Goal: Transaction & Acquisition: Book appointment/travel/reservation

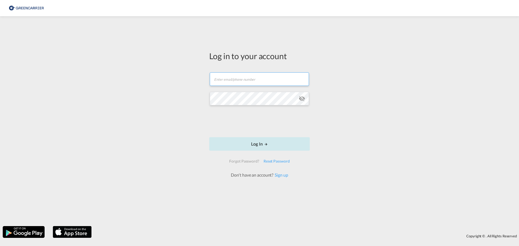
type input "jkr@alpi.dk"
click at [281, 145] on button "Log In" at bounding box center [259, 144] width 101 height 14
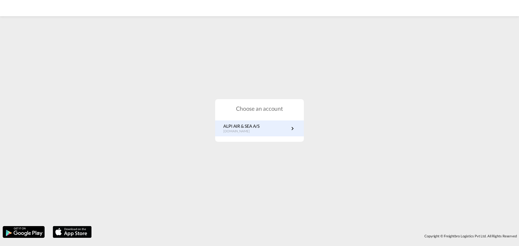
click at [290, 131] on md-icon "icon-chevron-right" at bounding box center [292, 128] width 6 height 6
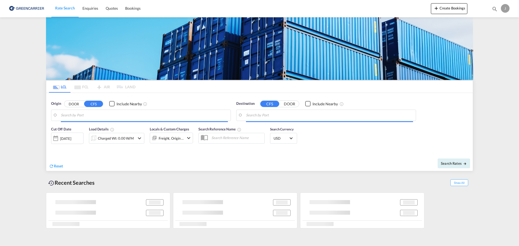
type input "DK-5700, [GEOGRAPHIC_DATA]"
type input "[GEOGRAPHIC_DATA], SH, CNSHA"
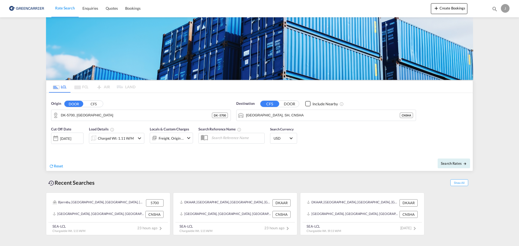
click at [139, 138] on md-icon "icon-chevron-down" at bounding box center [139, 138] width 6 height 6
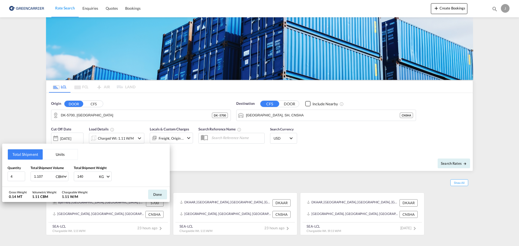
click at [46, 176] on input "1.107" at bounding box center [45, 176] width 22 height 9
type input "1"
type input "2.84"
type input "401"
click at [158, 196] on button "Done" at bounding box center [157, 195] width 19 height 10
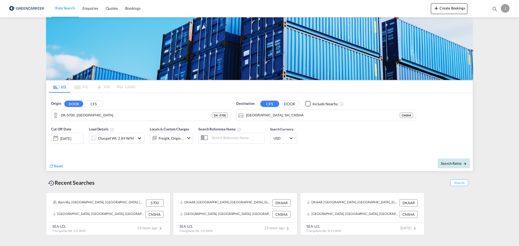
click at [450, 161] on button "Search Rates" at bounding box center [453, 164] width 32 height 10
type input "5700 to CNSHA / [DATE]"
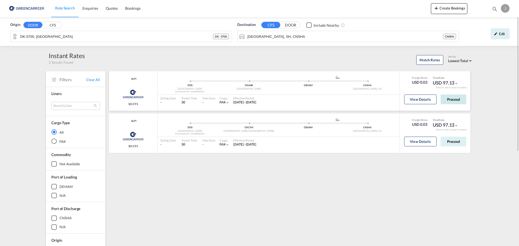
click at [454, 98] on button "Proceed" at bounding box center [453, 100] width 26 height 10
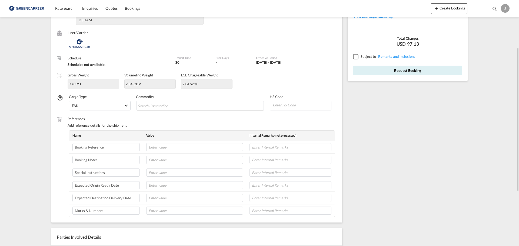
scroll to position [108, 0]
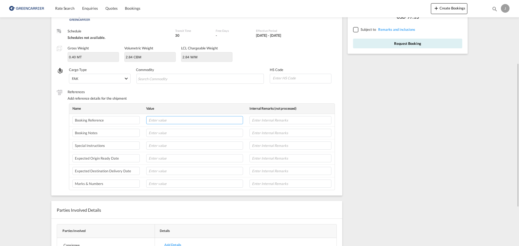
click at [169, 119] on input "text" at bounding box center [194, 120] width 97 height 8
click at [180, 119] on input "text" at bounding box center [194, 120] width 97 height 8
type input "C25KOL00375"
click at [175, 159] on input "text" at bounding box center [194, 158] width 97 height 8
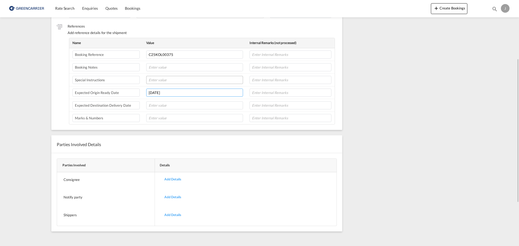
scroll to position [66, 0]
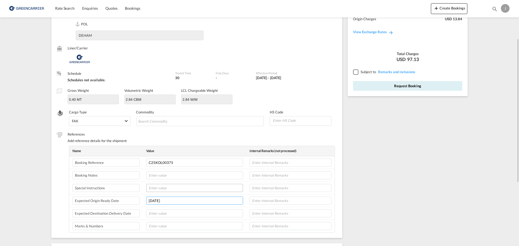
type input "[DATE]"
click at [157, 188] on input "text" at bounding box center [194, 188] width 97 height 8
type input "P/U REF: 490091737"
click at [301, 121] on input at bounding box center [301, 120] width 59 height 8
type input "84212980"
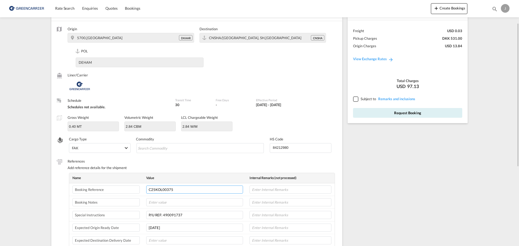
scroll to position [0, 0]
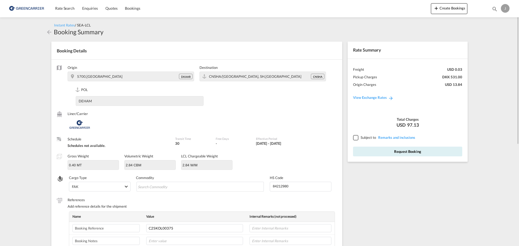
click at [354, 139] on div at bounding box center [355, 137] width 5 height 5
click at [404, 152] on button "Request Booking" at bounding box center [407, 152] width 109 height 10
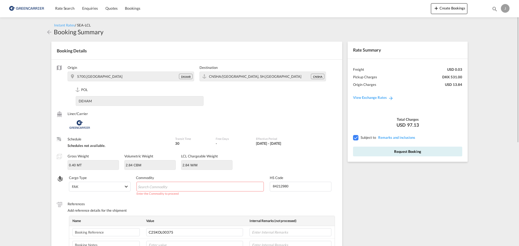
click at [171, 185] on input "Chips input." at bounding box center [162, 187] width 49 height 9
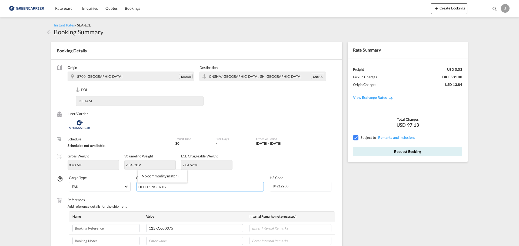
type input "FILTER INSERTS"
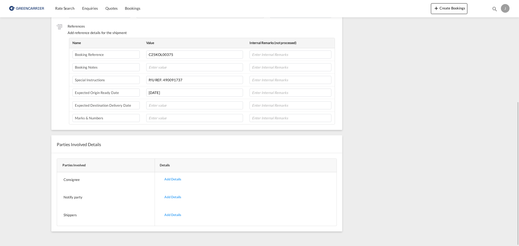
scroll to position [66, 0]
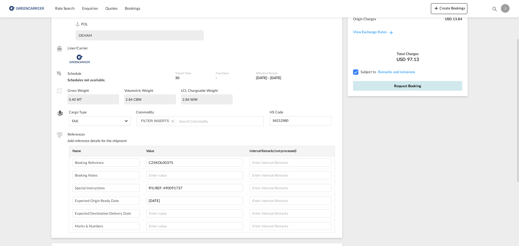
click at [398, 87] on button "Request Booking" at bounding box center [407, 86] width 109 height 10
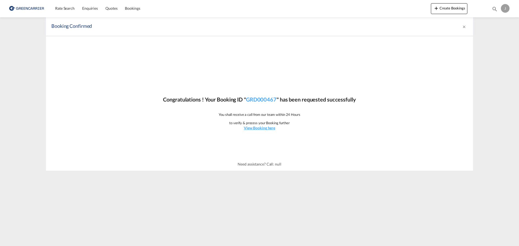
scroll to position [0, 0]
